Goal: Information Seeking & Learning: Check status

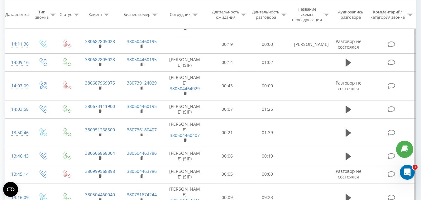
scroll to position [560, 0]
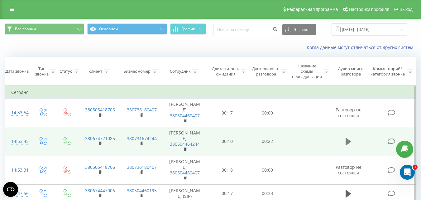
click at [347, 140] on icon at bounding box center [348, 141] width 6 height 7
